Goal: Transaction & Acquisition: Purchase product/service

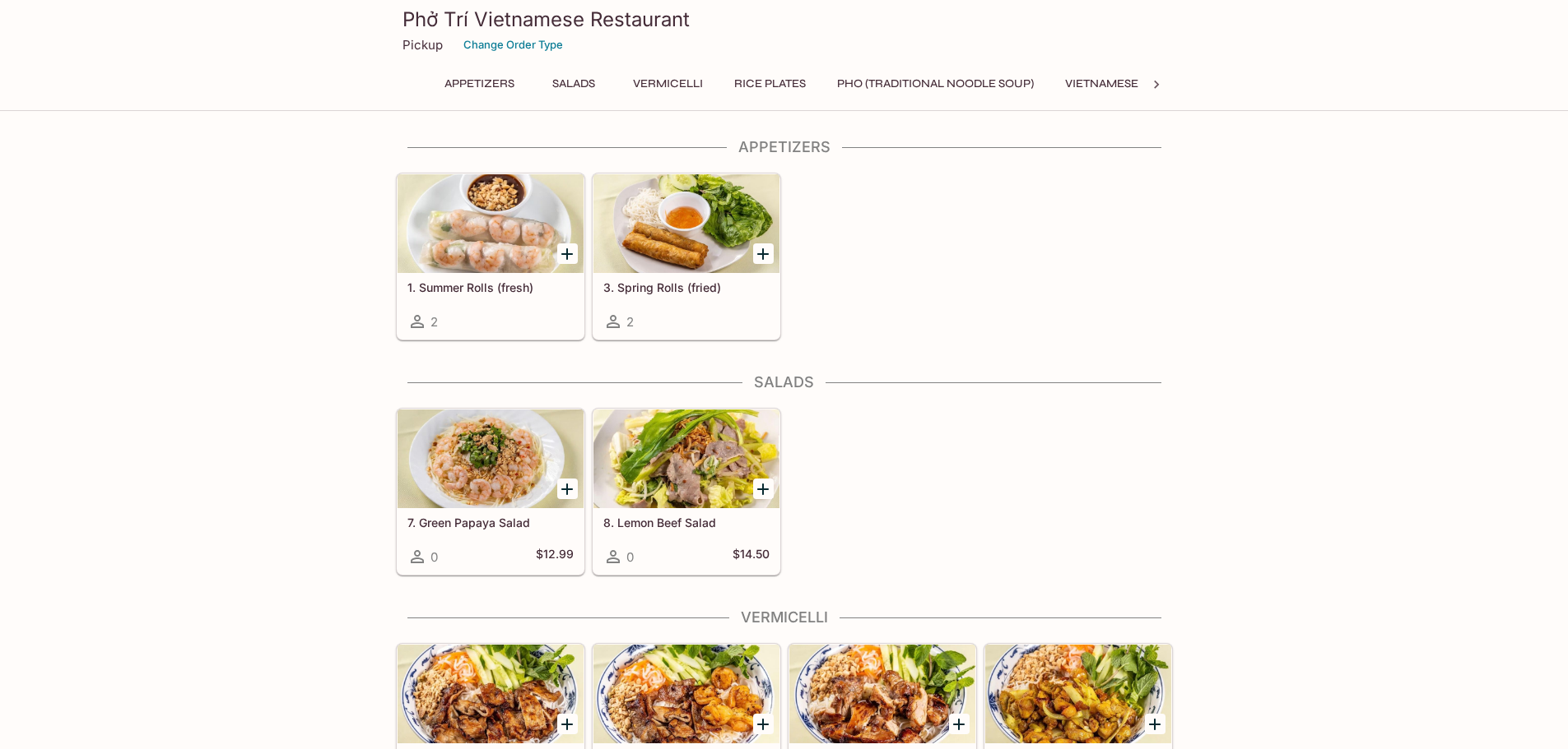
click at [705, 230] on div at bounding box center [687, 224] width 186 height 98
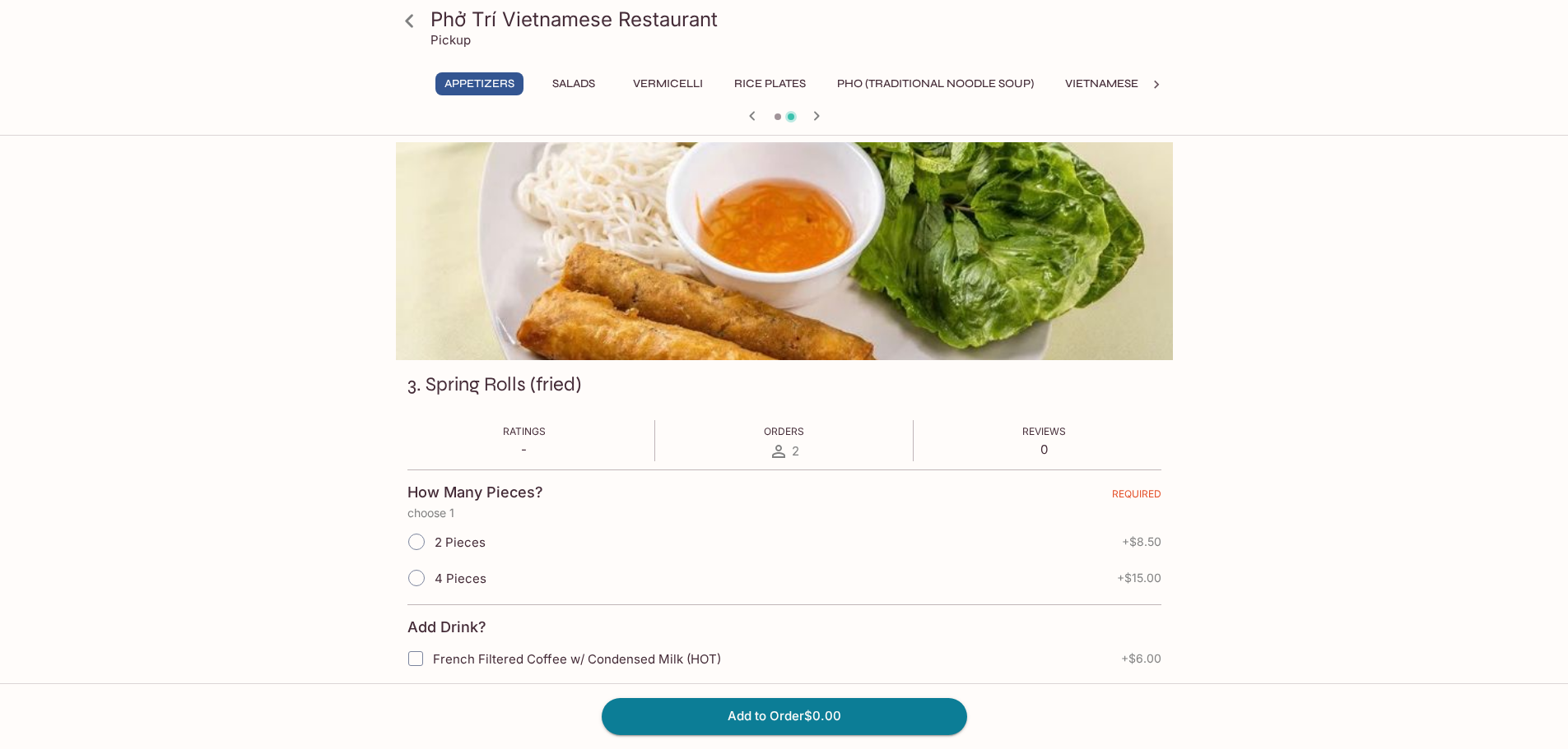
click at [474, 539] on span "2 Pieces" at bounding box center [460, 542] width 51 height 15
click at [433, 539] on input "2 Pieces" at bounding box center [416, 542] width 35 height 35
radio input "true"
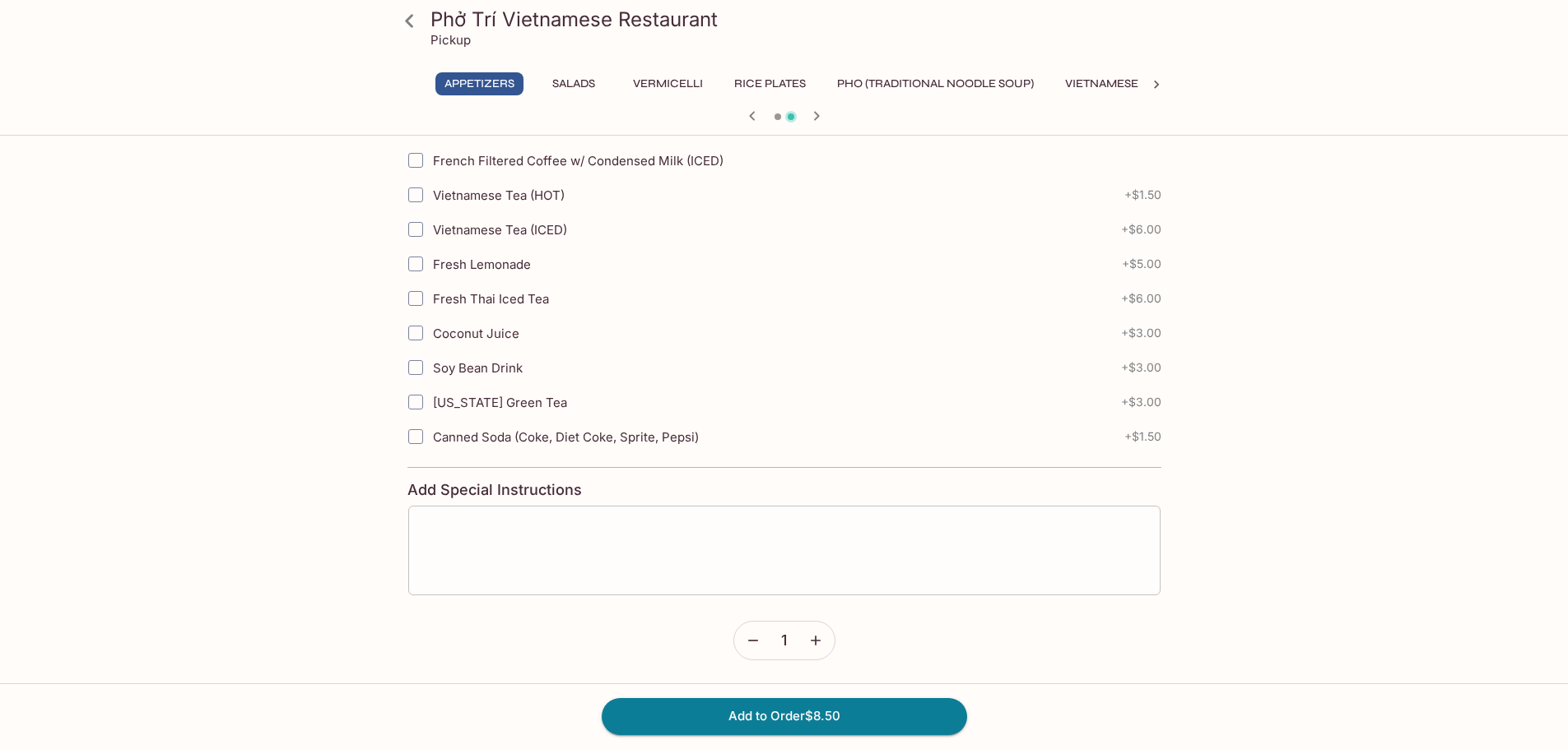
scroll to position [534, 0]
click at [749, 725] on button "Add to Order $8.50" at bounding box center [784, 716] width 365 height 36
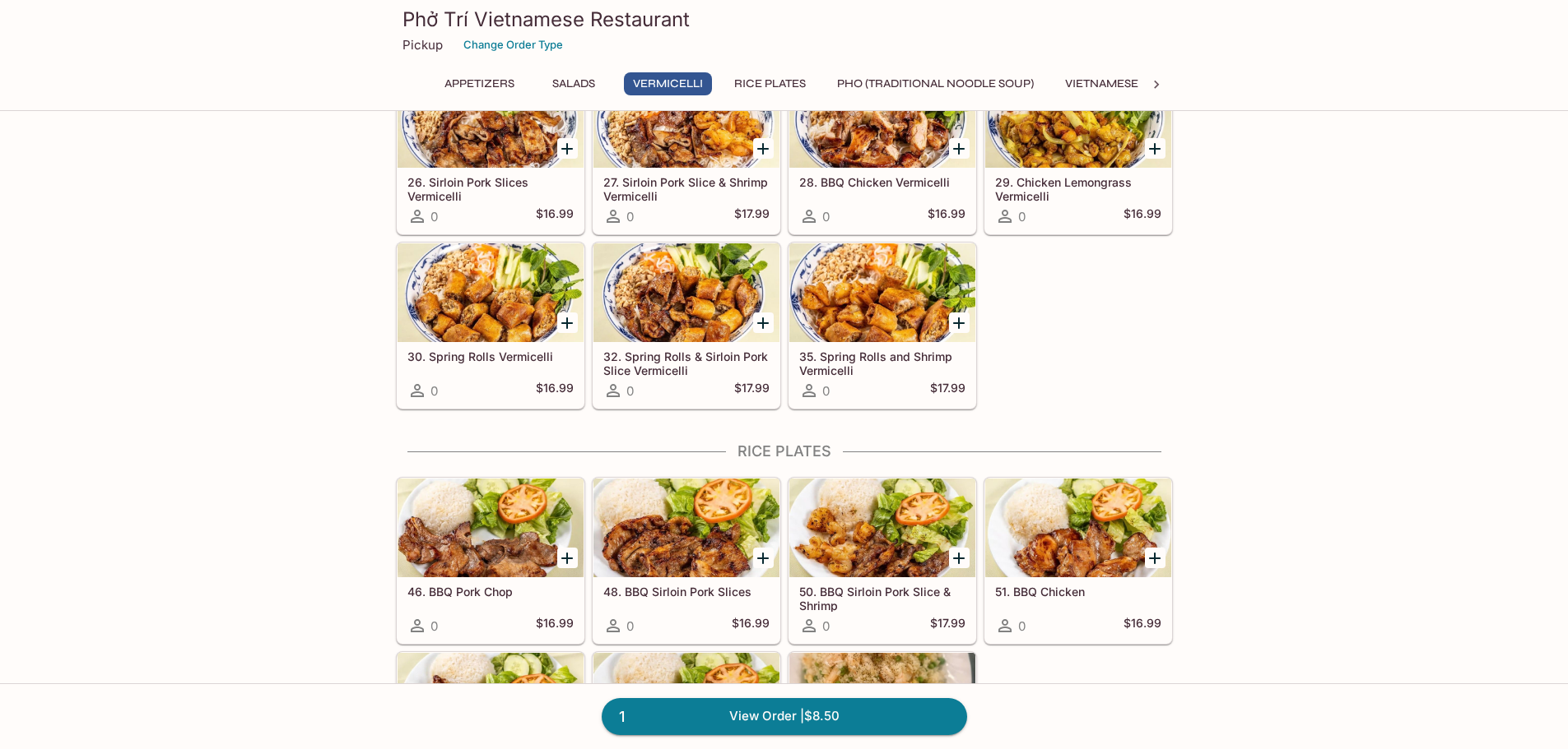
scroll to position [493, 0]
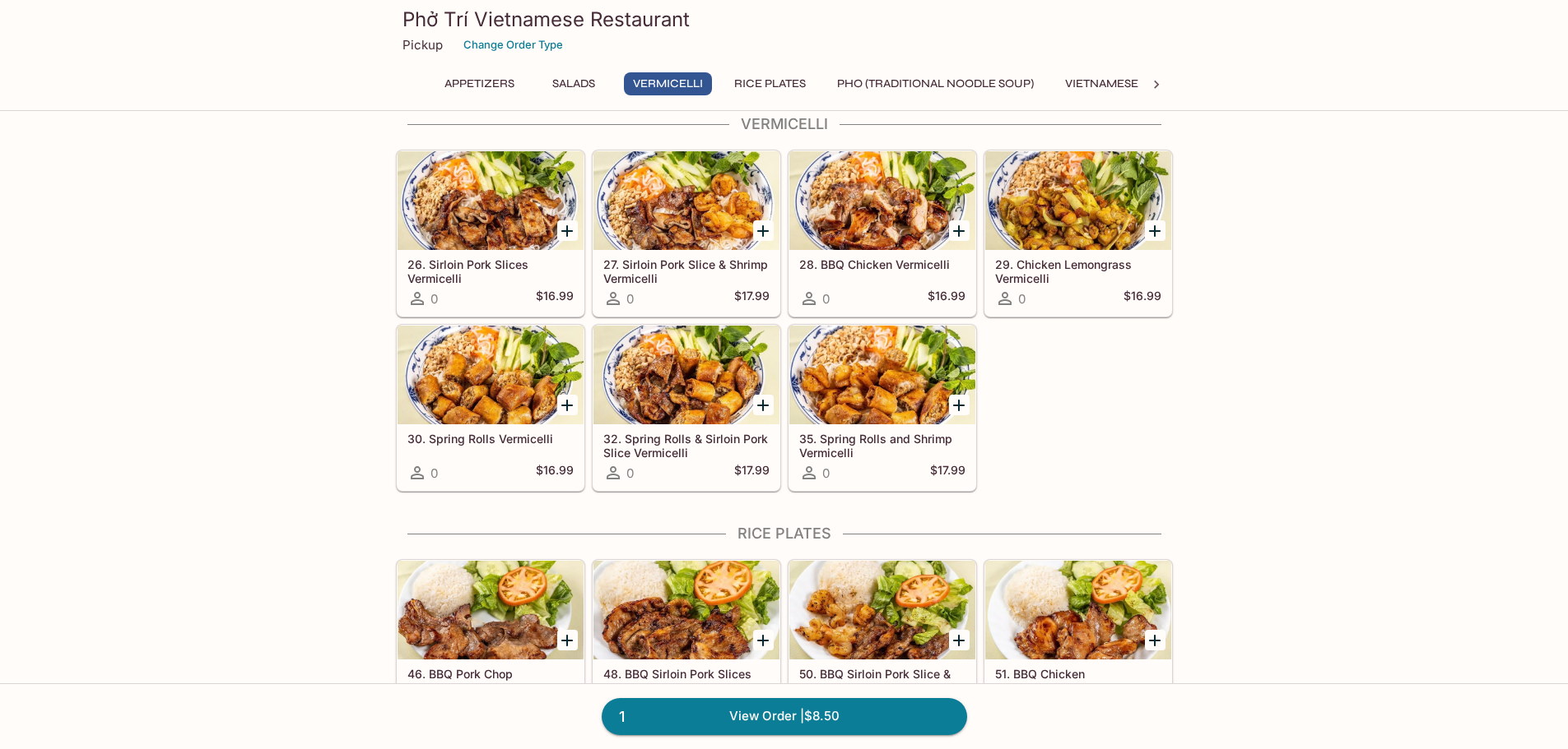
click at [564, 396] on icon "Add 30. Spring Rolls Vermicelli" at bounding box center [567, 406] width 20 height 20
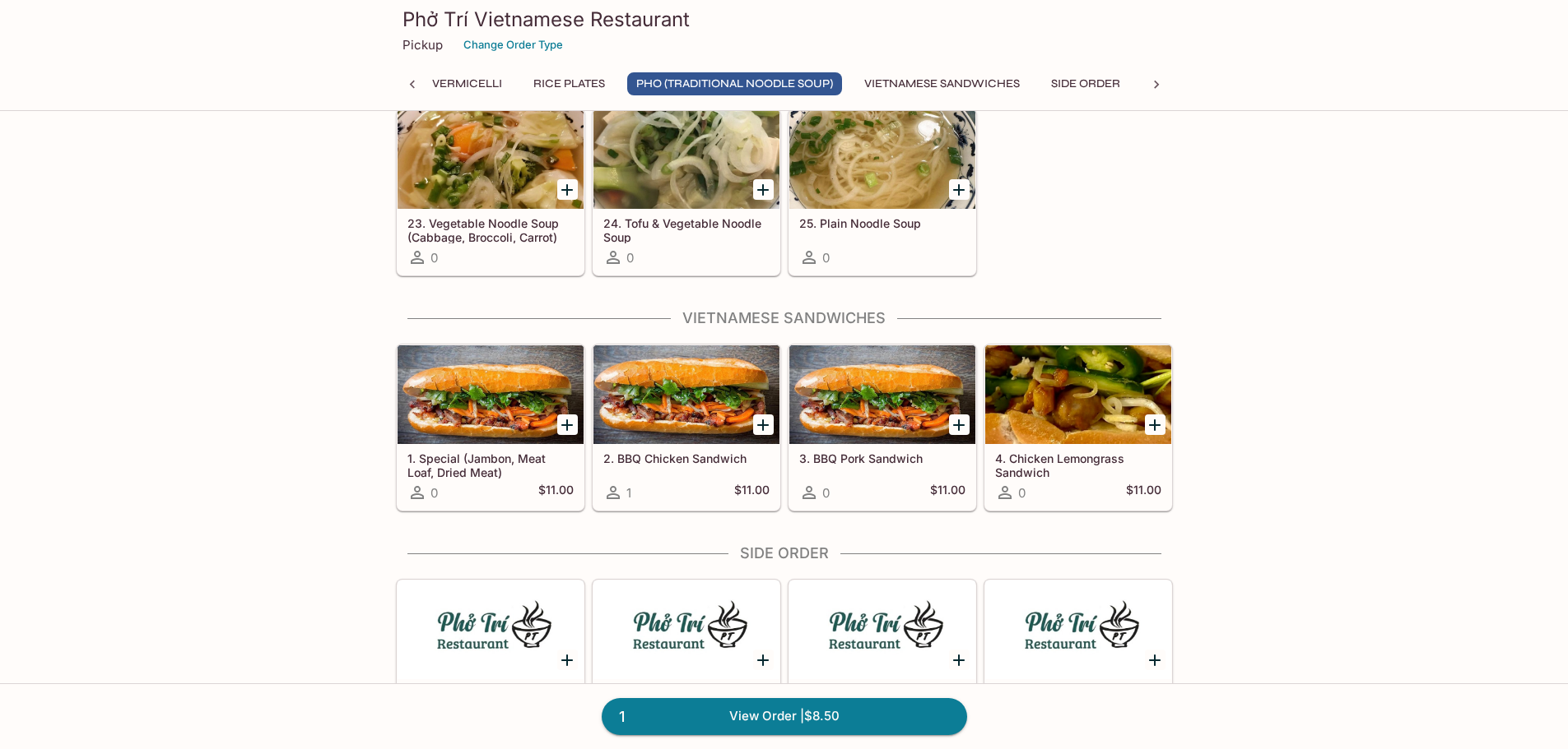
scroll to position [1974, 0]
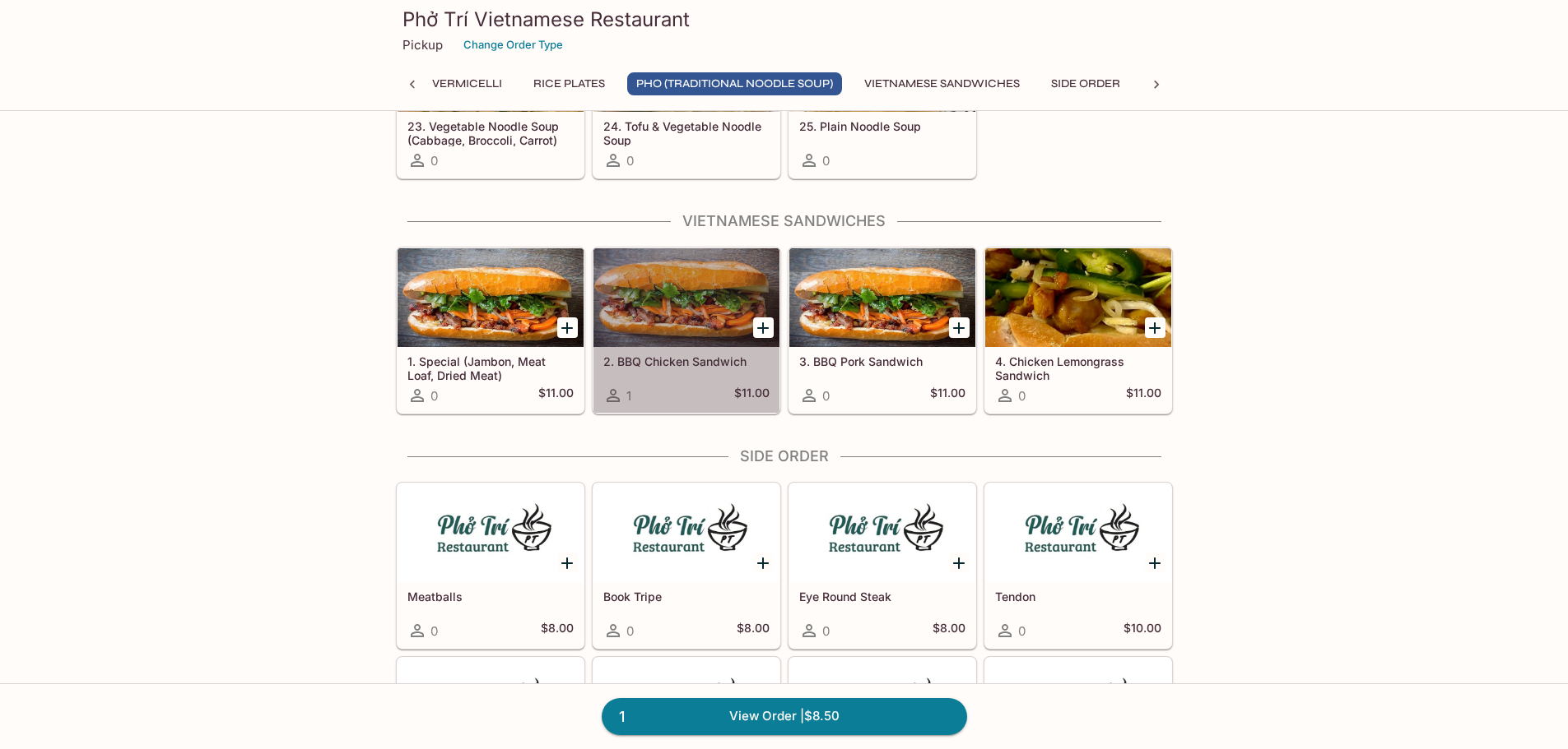
click at [610, 397] on icon at bounding box center [614, 396] width 20 height 20
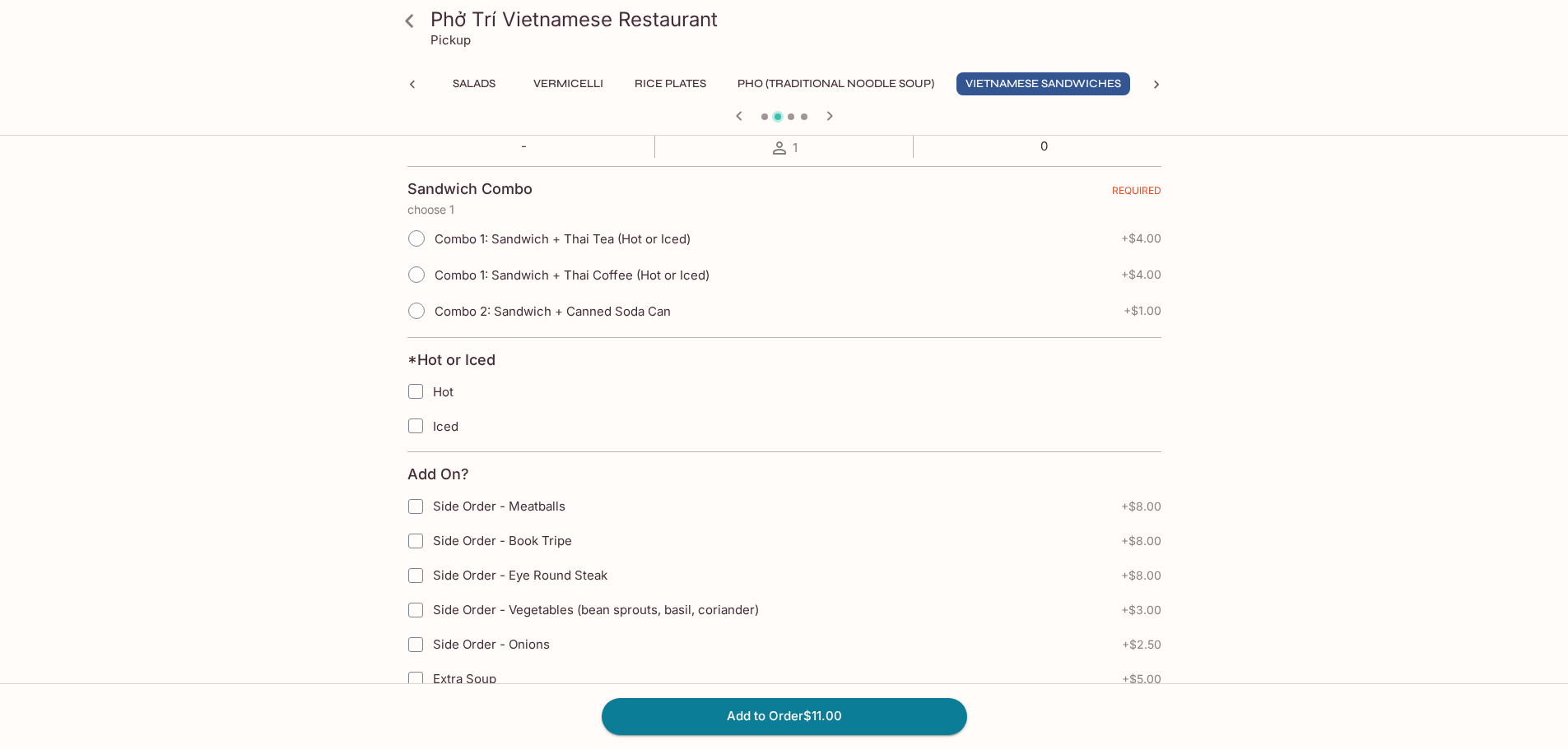
scroll to position [754, 0]
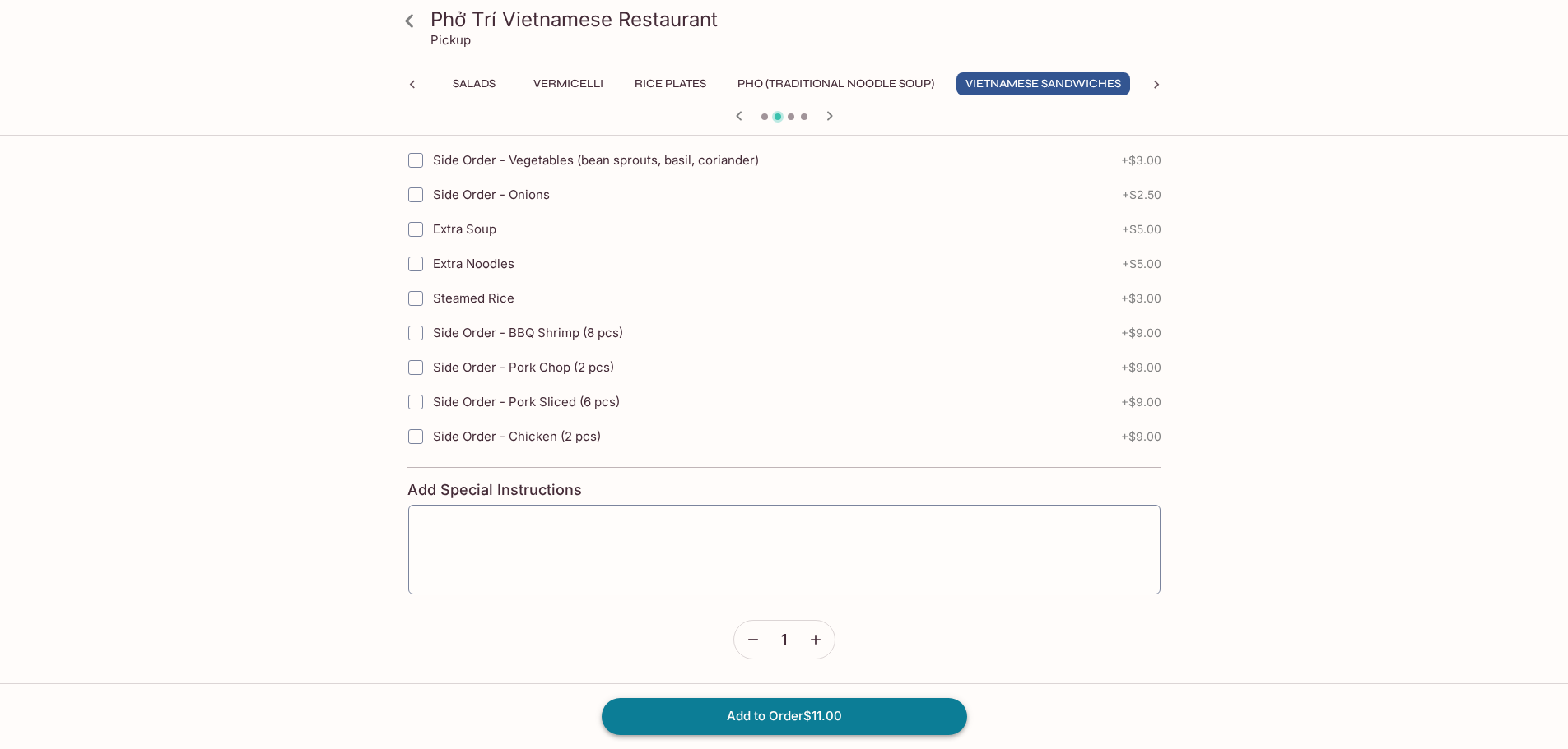
click at [830, 713] on button "Add to Order $11.00" at bounding box center [784, 716] width 365 height 36
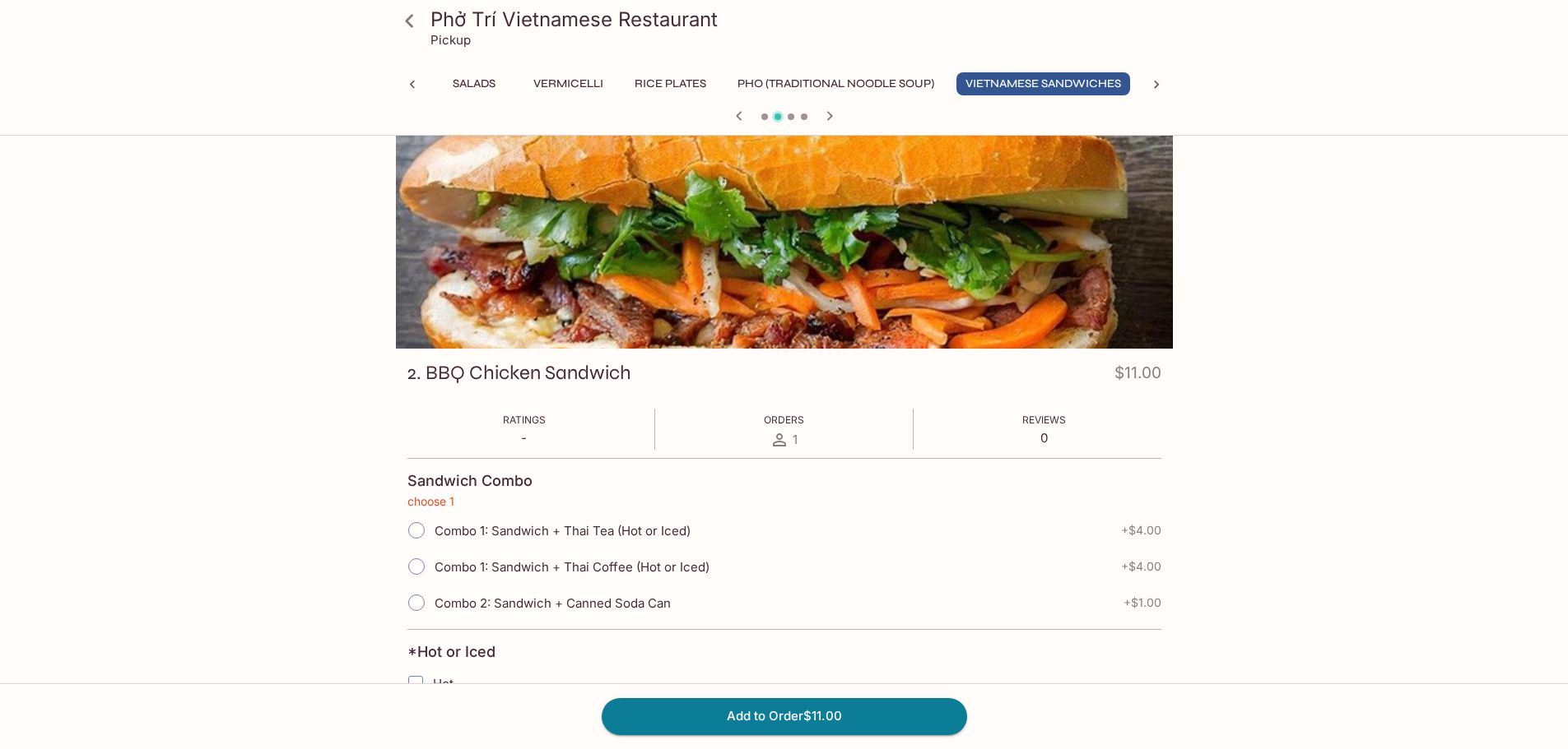
scroll to position [0, 0]
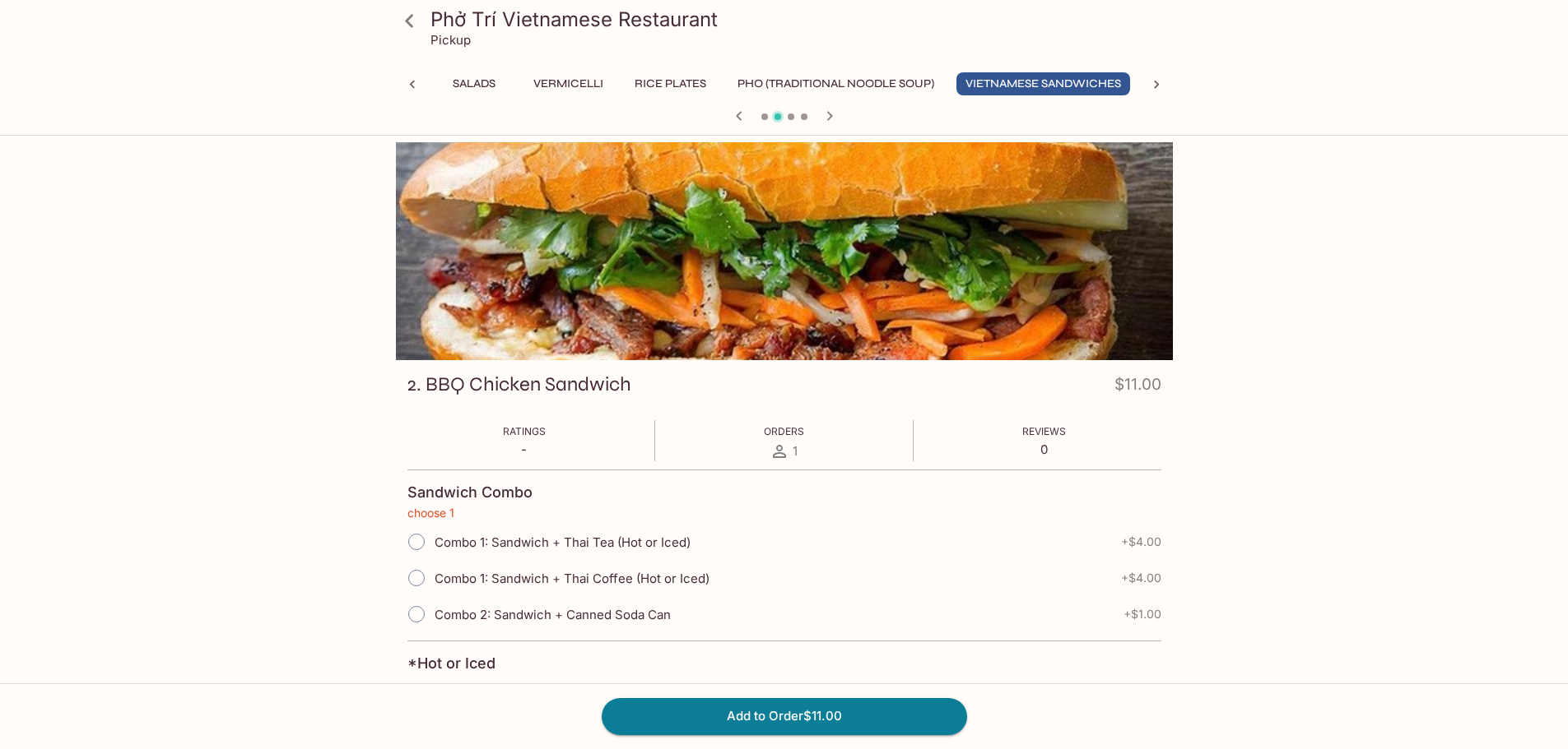
click at [837, 426] on div "Ratings - Orders 1 Reviews 0" at bounding box center [784, 440] width 754 height 41
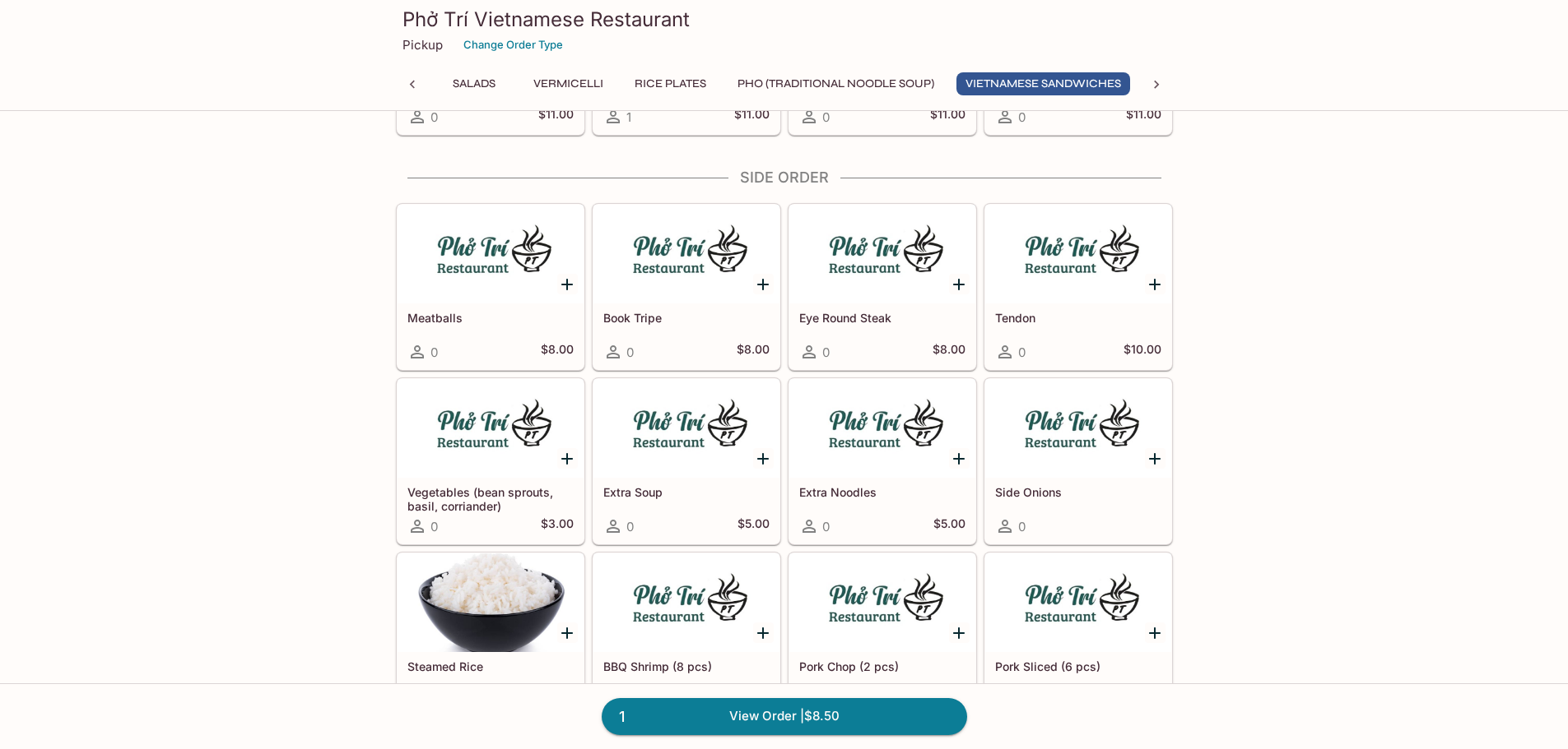
scroll to position [1924, 0]
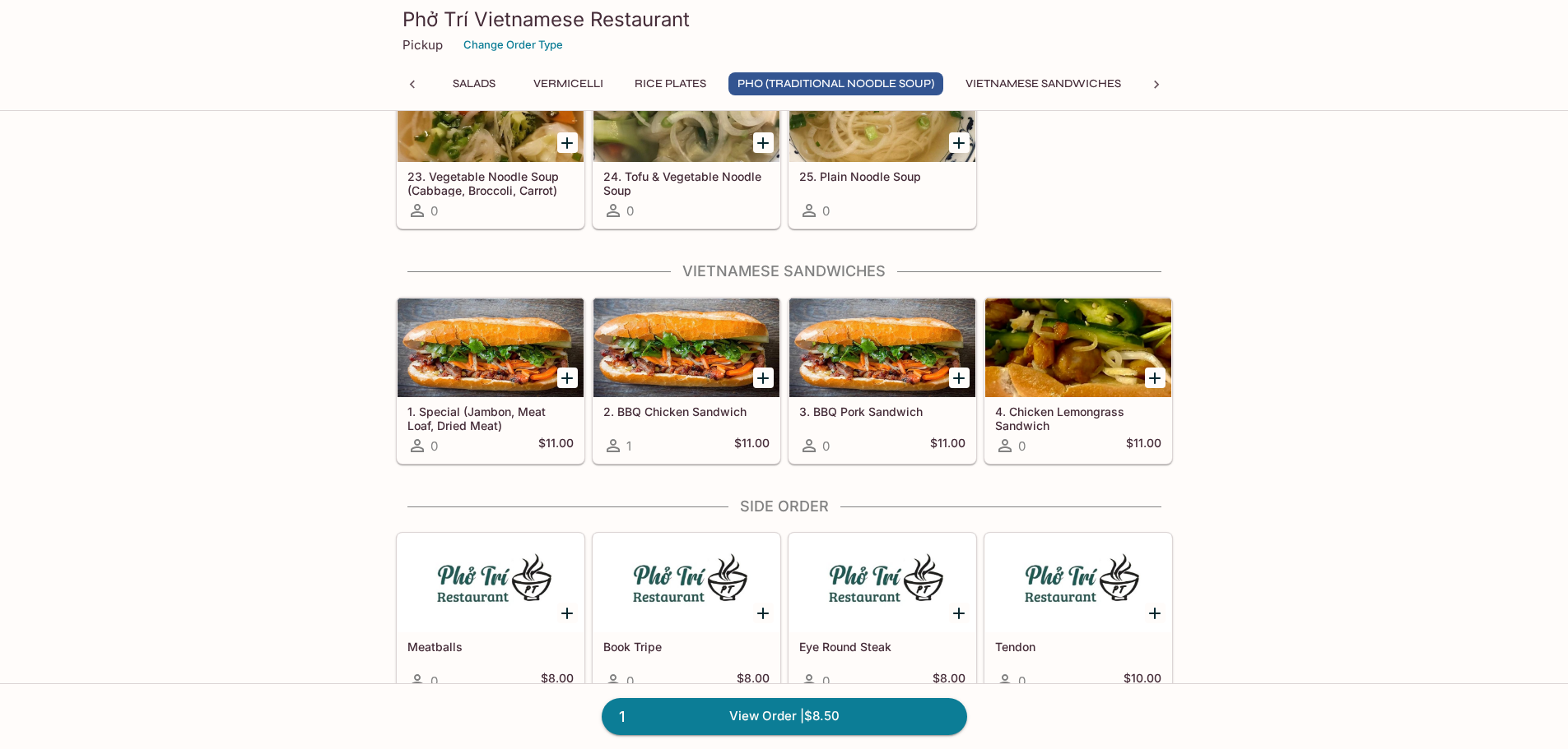
click at [1054, 393] on div at bounding box center [1078, 348] width 186 height 98
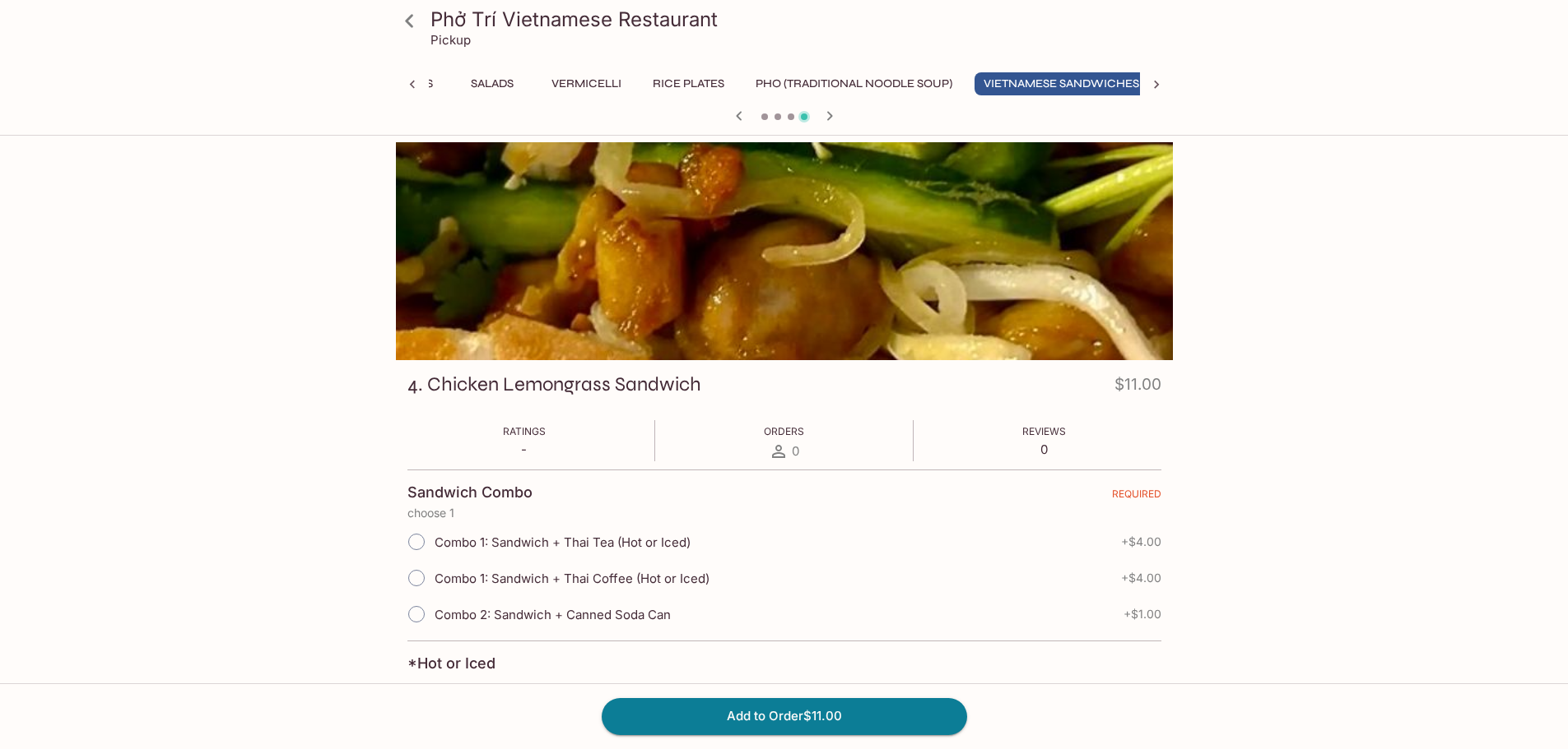
scroll to position [0, 99]
click at [667, 546] on span "Combo 1: Sandwich + Thai Tea (Hot or Iced)" at bounding box center [562, 542] width 256 height 15
click at [433, 546] on input "Combo 1: Sandwich + Thai Tea (Hot or Iced)" at bounding box center [416, 542] width 35 height 35
radio input "true"
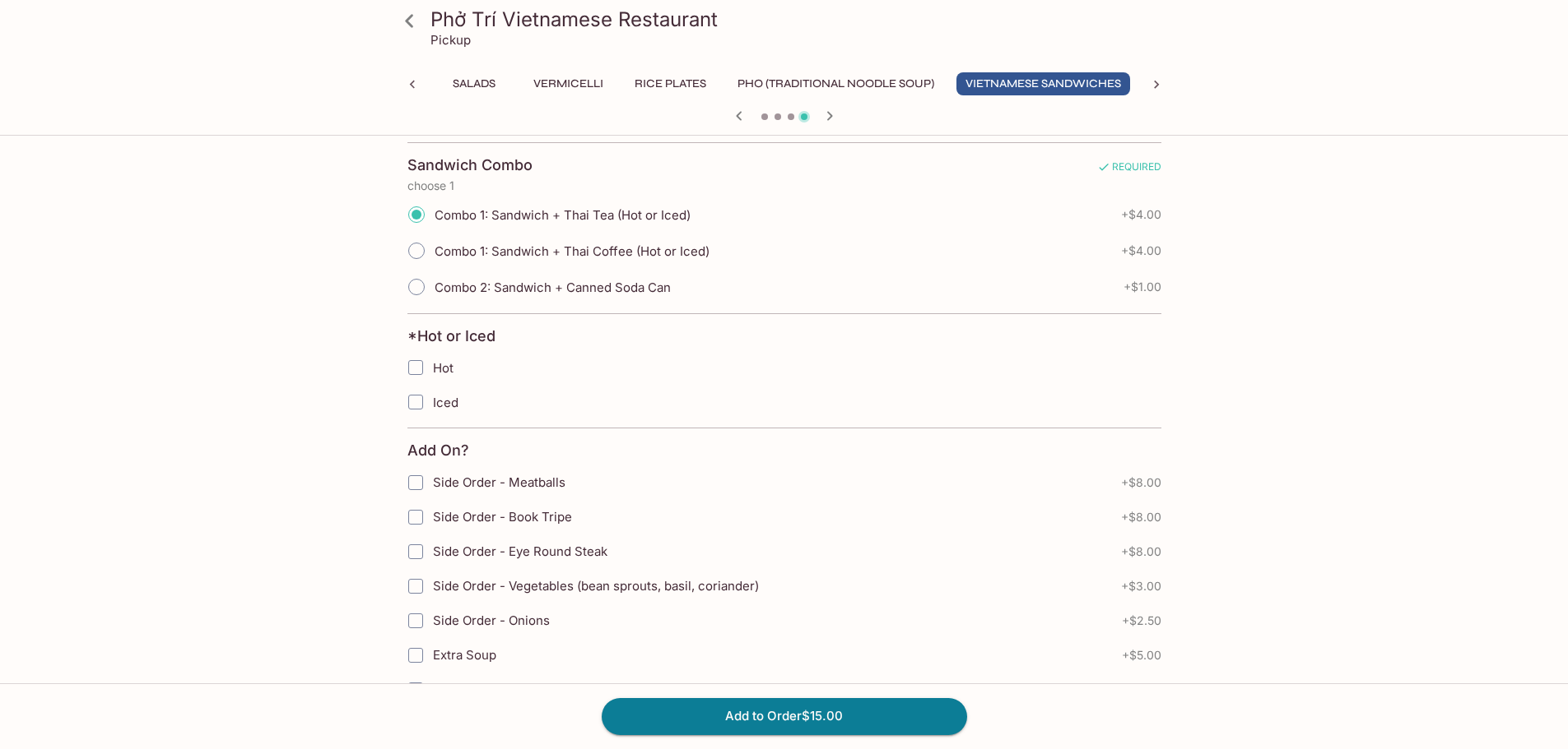
scroll to position [329, 0]
click at [431, 402] on input "Iced" at bounding box center [415, 400] width 33 height 33
checkbox input "true"
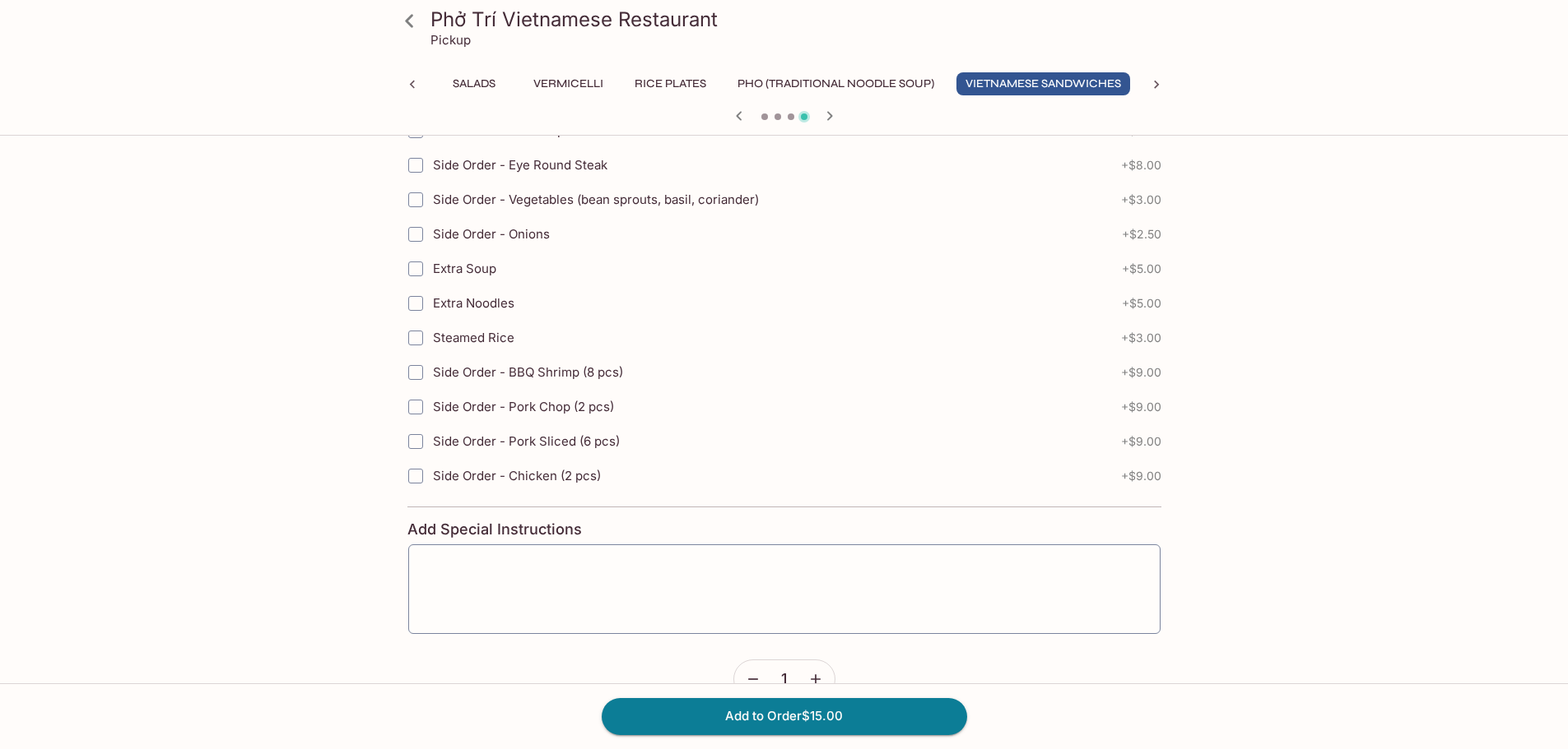
scroll to position [754, 0]
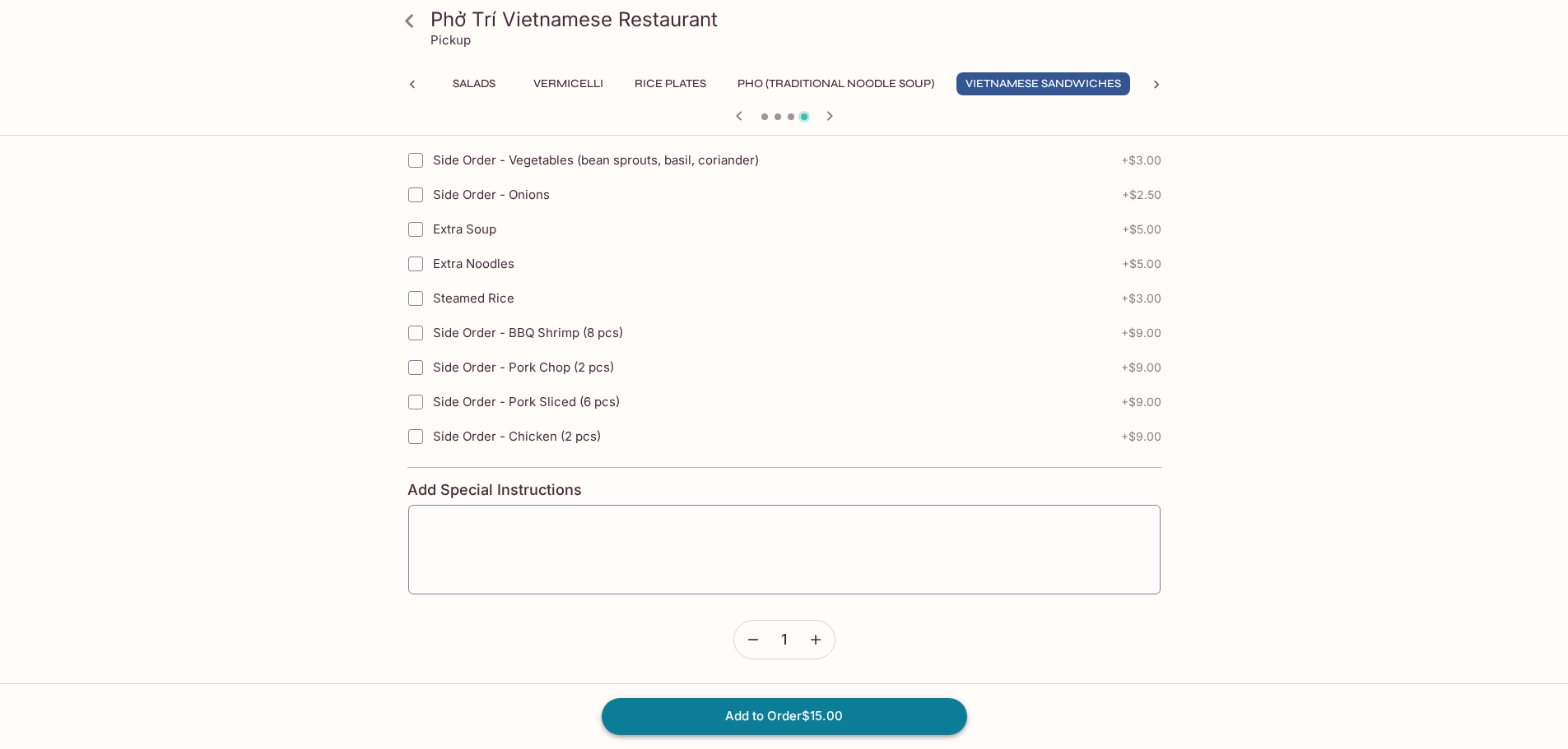
click at [850, 711] on button "Add to Order $15.00" at bounding box center [784, 716] width 365 height 36
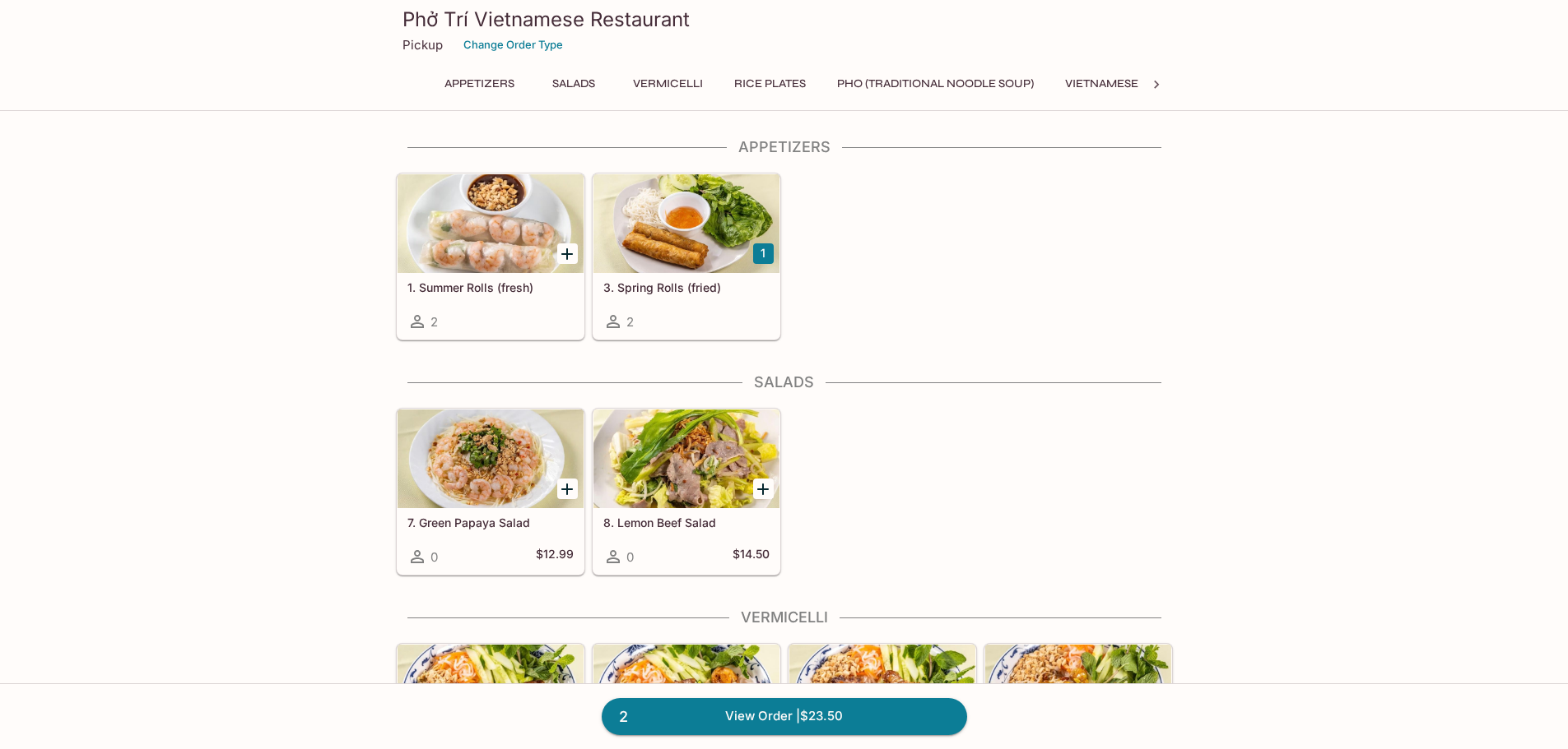
click at [780, 256] on div "1. Summer Rolls (fresh) 2 1 3. Spring Rolls (fried) 2" at bounding box center [781, 254] width 783 height 175
click at [769, 258] on button "1" at bounding box center [763, 254] width 21 height 21
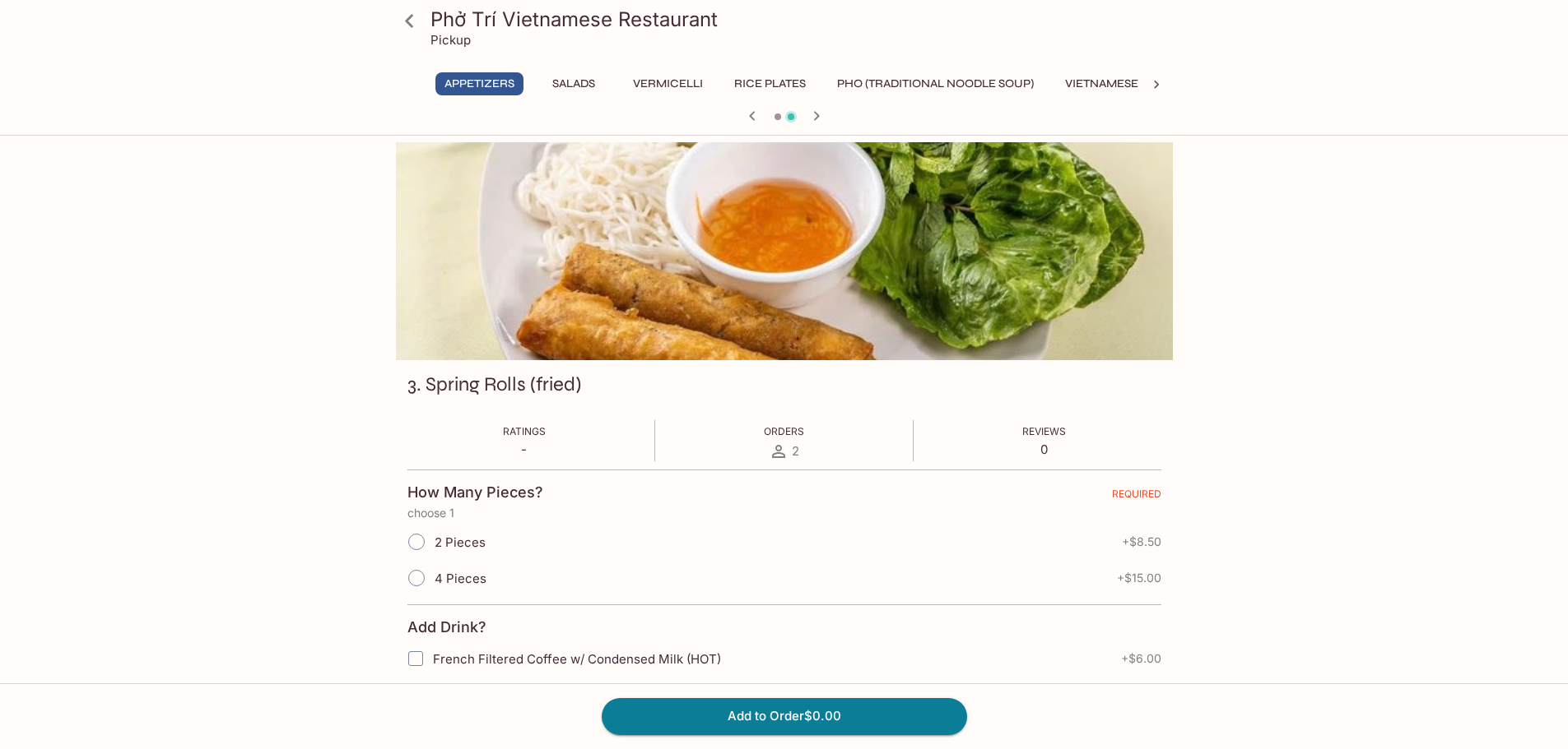
click at [433, 580] on span at bounding box center [416, 579] width 36 height 36
click at [433, 580] on input "4 Pieces" at bounding box center [416, 578] width 35 height 35
radio input "true"
click at [443, 545] on span "2 Pieces" at bounding box center [460, 542] width 51 height 15
click at [433, 545] on input "2 Pieces" at bounding box center [416, 542] width 35 height 35
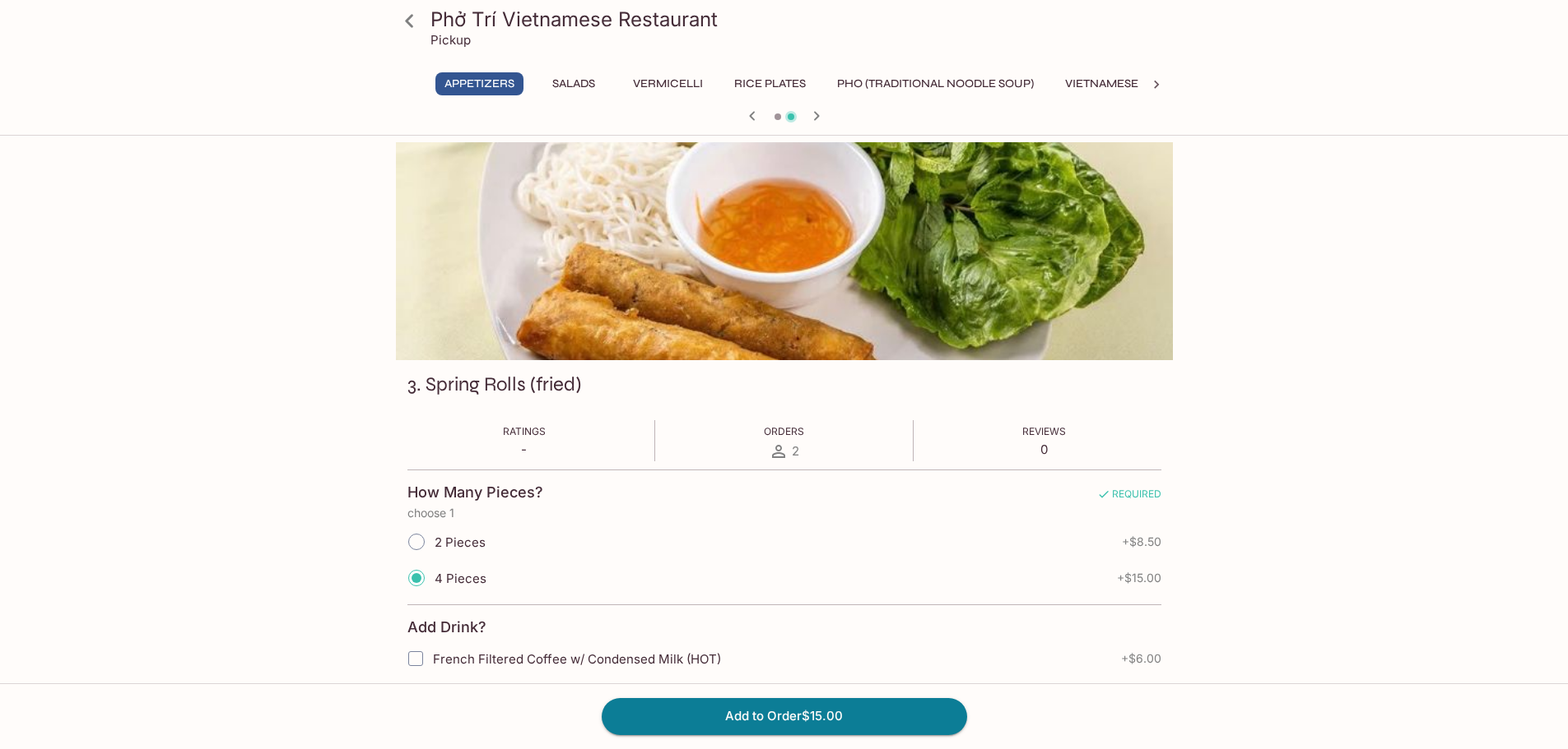
radio input "true"
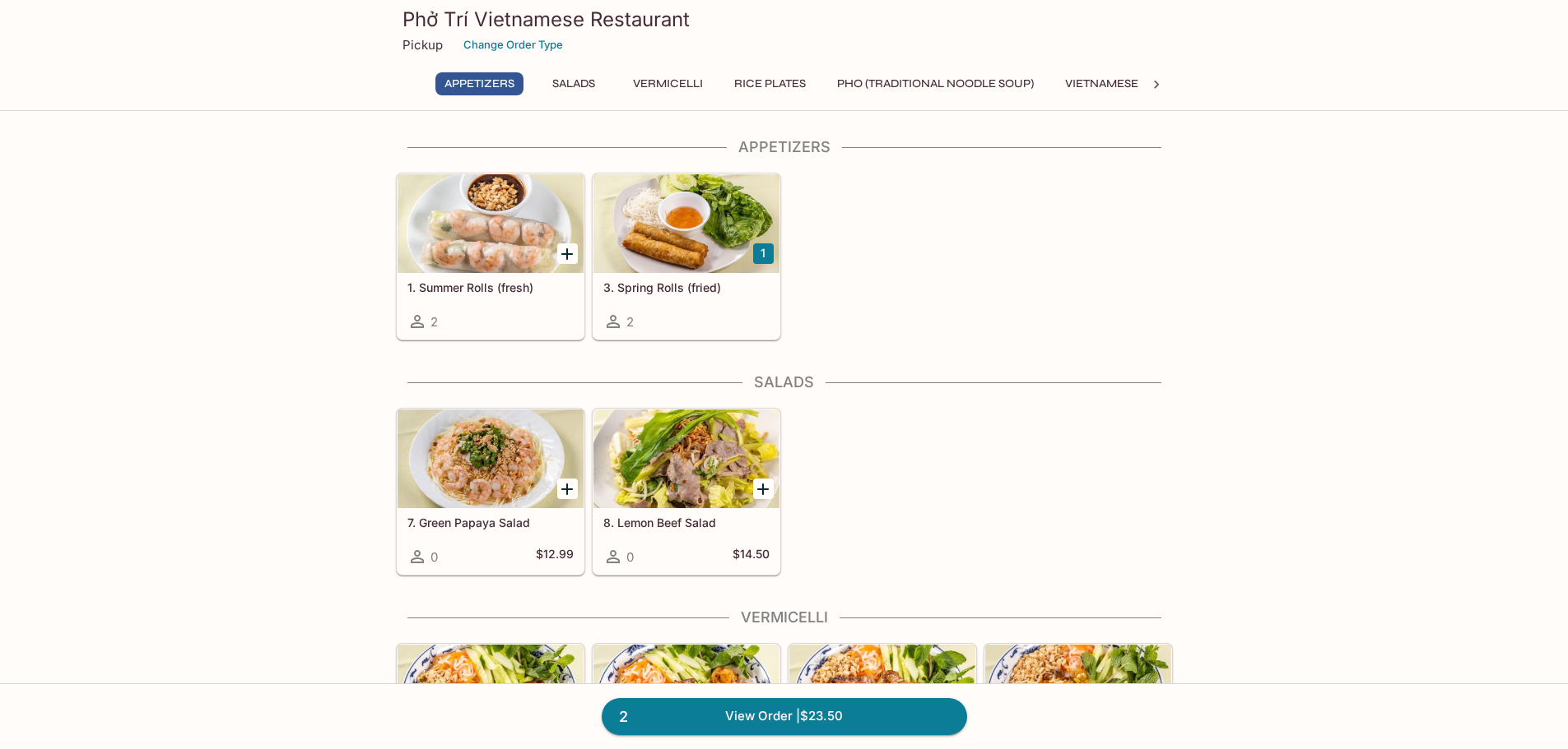
scroll to position [142, 0]
